Goal: Navigation & Orientation: Find specific page/section

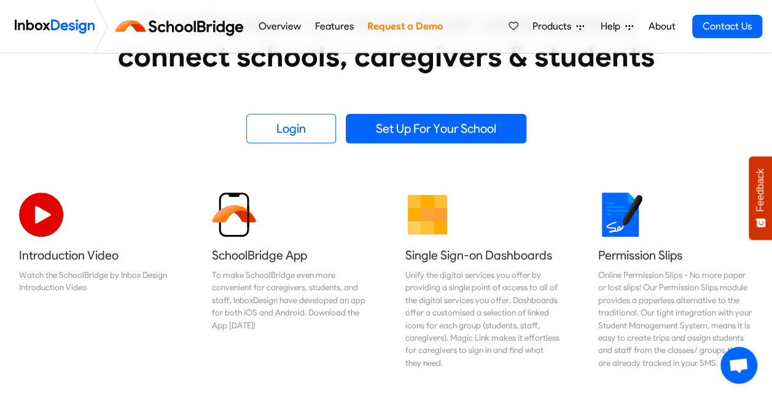
scroll to position [246, 0]
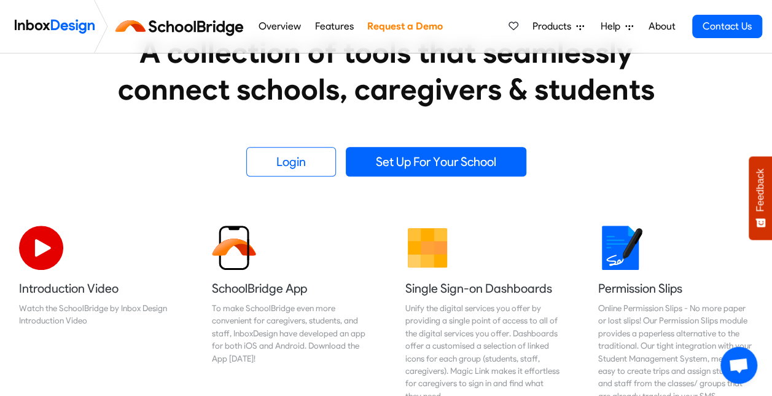
click at [195, 26] on img at bounding box center [182, 26] width 138 height 29
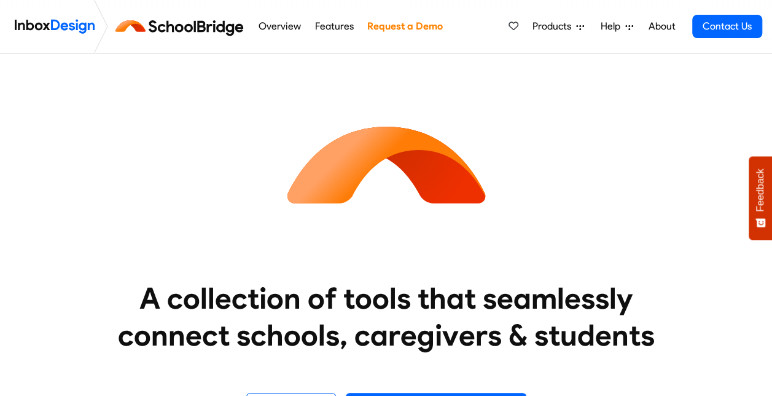
click at [74, 25] on img at bounding box center [55, 26] width 80 height 25
